Goal: Task Accomplishment & Management: Use online tool/utility

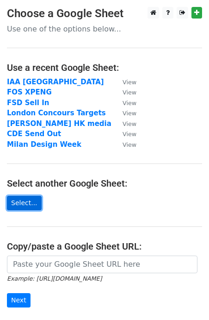
click at [23, 203] on link "Select..." at bounding box center [24, 203] width 35 height 14
click at [14, 198] on link "Select..." at bounding box center [24, 203] width 35 height 14
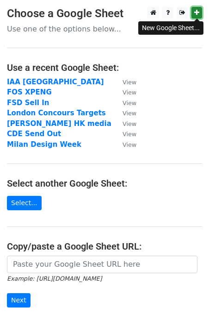
click at [200, 13] on link at bounding box center [196, 13] width 11 height 12
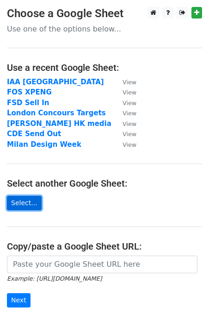
click at [27, 203] on link "Select..." at bounding box center [24, 203] width 35 height 14
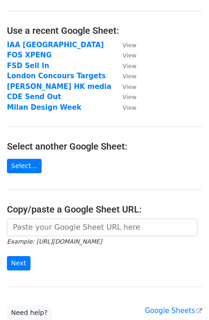
scroll to position [49, 0]
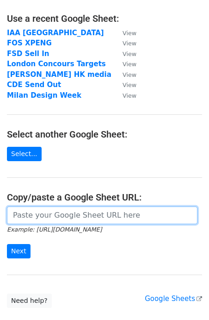
click at [50, 213] on input "url" at bounding box center [102, 215] width 190 height 18
paste input "https://docs.google.com/spreadsheets/d/1aT9RVkuH097pnQr_kyaDzU517g1NieB-/edit?g…"
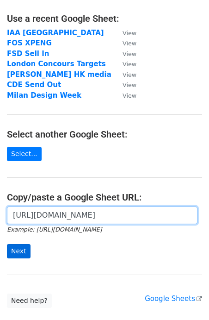
type input "https://docs.google.com/spreadsheets/d/1aT9RVkuH097pnQr_kyaDzU517g1NieB-/edit?g…"
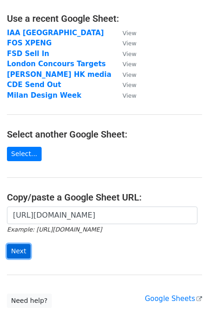
click at [16, 247] on input "Next" at bounding box center [19, 251] width 24 height 14
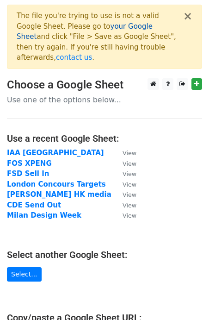
click at [91, 28] on link "your Google Sheet" at bounding box center [85, 31] width 136 height 19
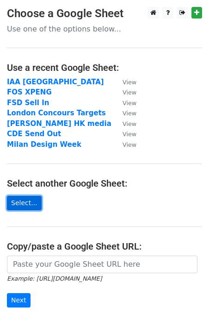
click at [31, 202] on link "Select..." at bounding box center [24, 203] width 35 height 14
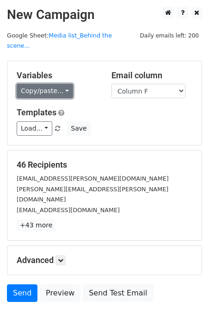
click at [52, 84] on link "Copy/paste..." at bounding box center [45, 91] width 56 height 14
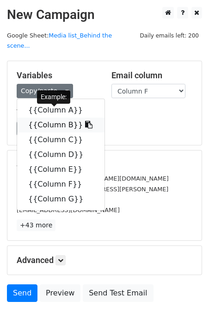
click at [48, 119] on link "{{Column B}}" at bounding box center [60, 124] width 87 height 15
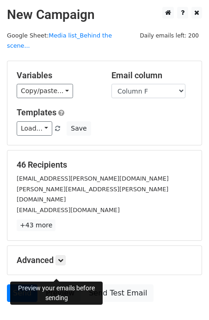
click at [68, 284] on link "Preview" at bounding box center [60, 293] width 41 height 18
click at [45, 284] on link "Preview" at bounding box center [60, 293] width 41 height 18
click at [53, 284] on link "Preview" at bounding box center [60, 293] width 41 height 18
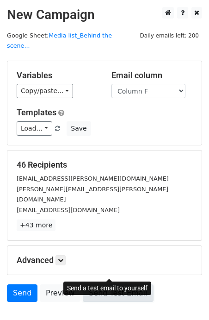
click at [97, 284] on link "Send Test Email" at bounding box center [118, 293] width 70 height 18
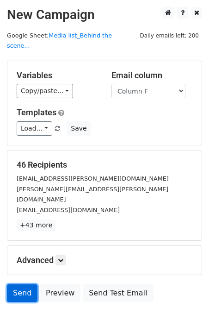
click at [18, 284] on link "Send" at bounding box center [22, 293] width 31 height 18
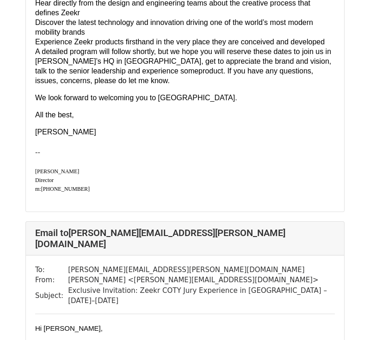
scroll to position [262, 0]
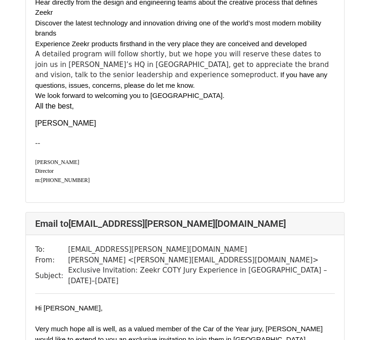
scroll to position [1146, 0]
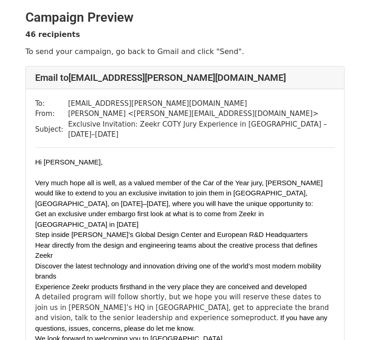
click at [78, 240] on li "Hear directly from the design and engineering teams about the creative process …" at bounding box center [185, 250] width 300 height 21
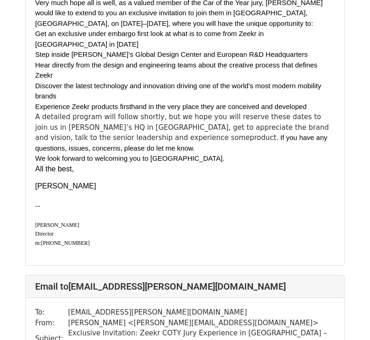
scroll to position [1073, 0]
